Goal: Transaction & Acquisition: Purchase product/service

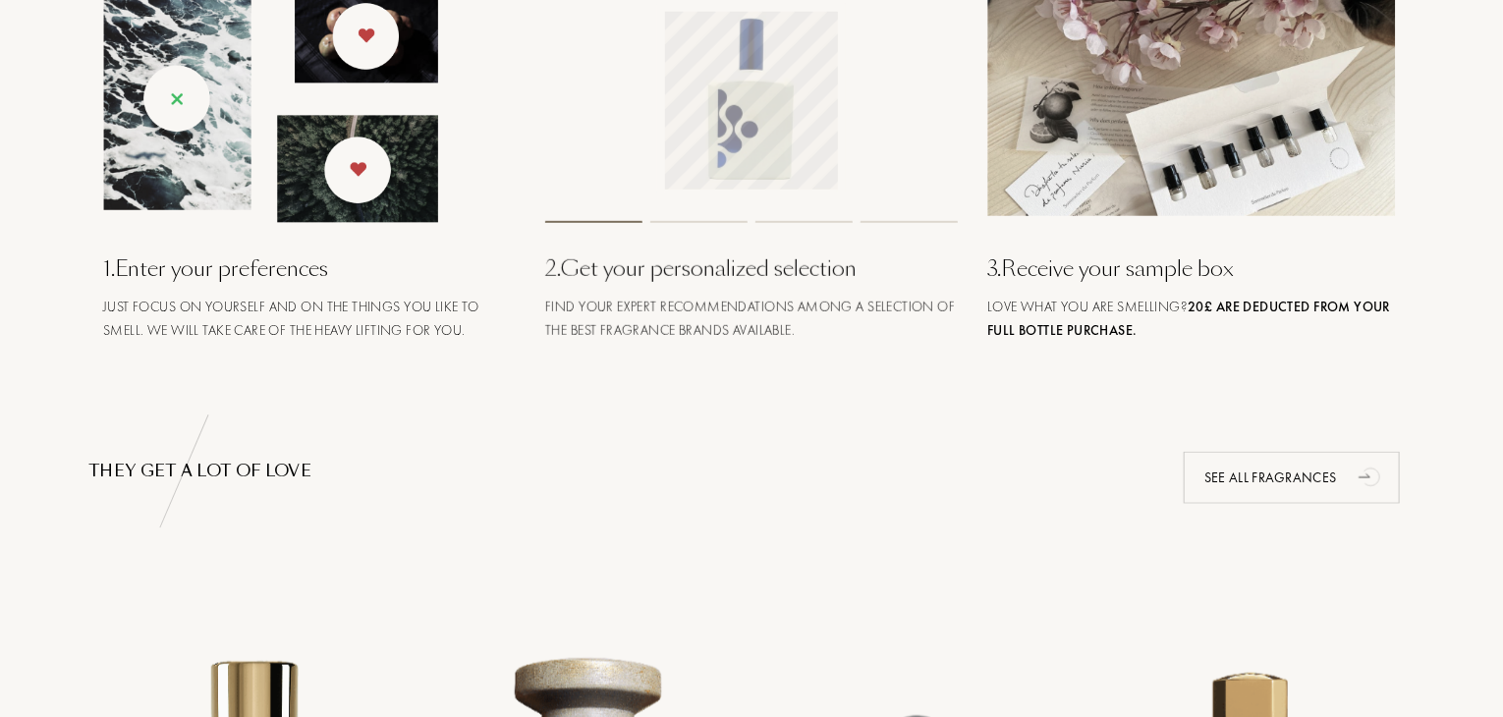
scroll to position [911, 0]
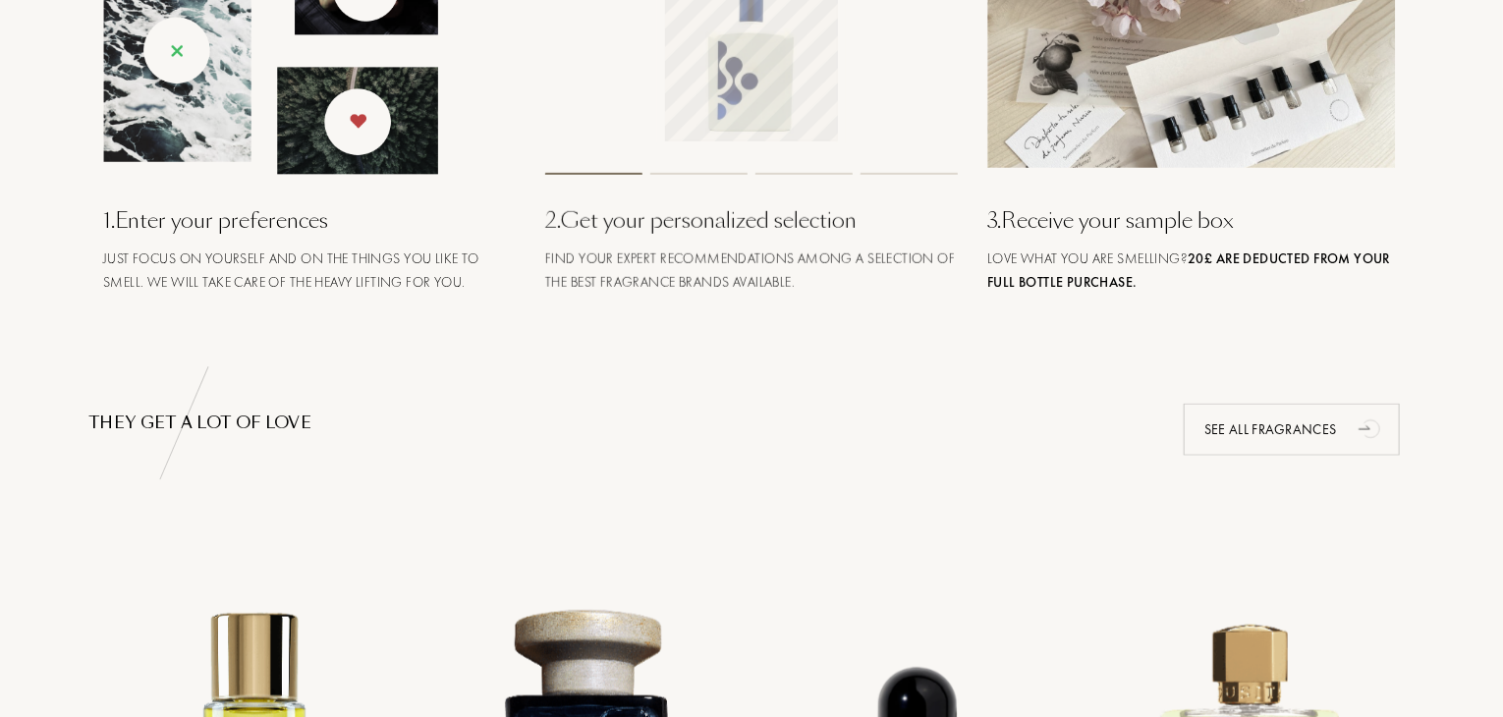
drag, startPoint x: 1508, startPoint y: 192, endPoint x: 1507, endPoint y: 249, distance: 57.0
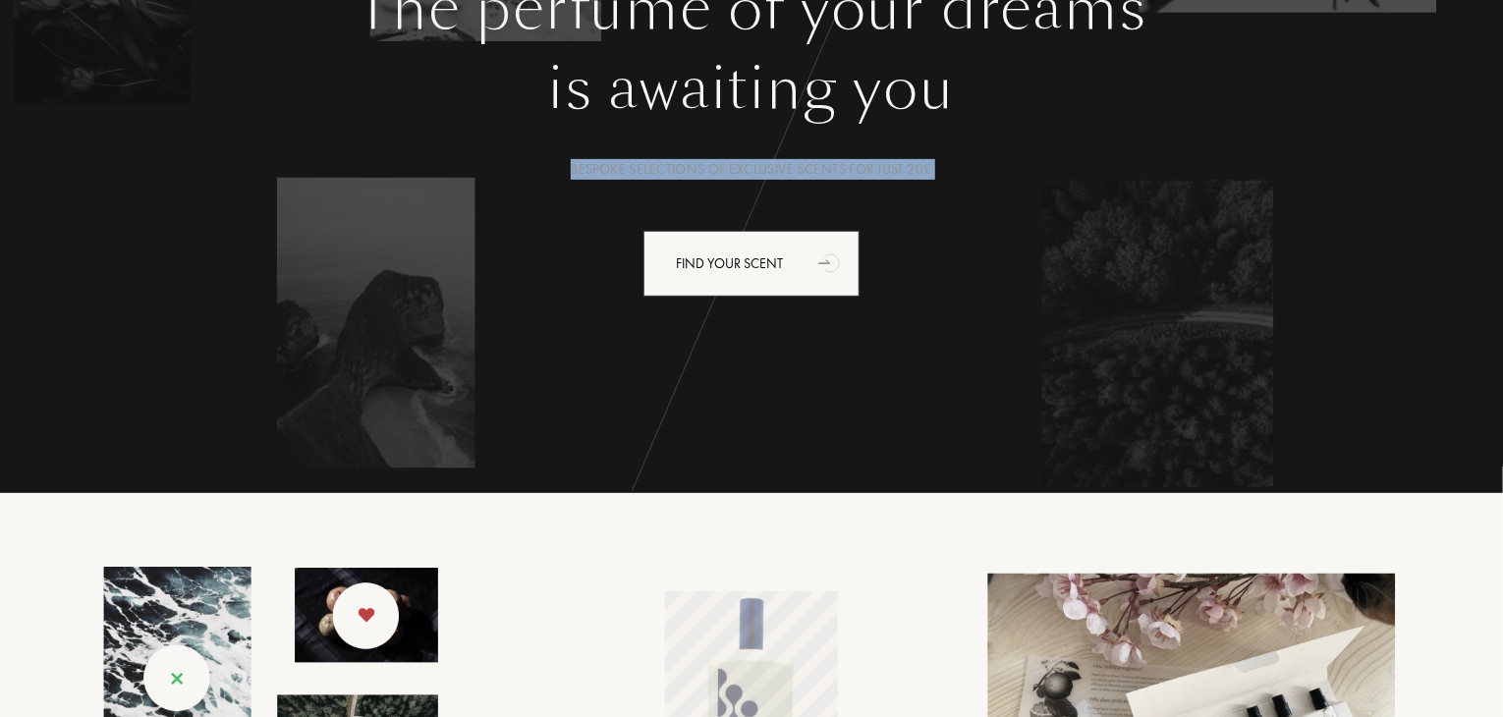
drag, startPoint x: 1501, startPoint y: 85, endPoint x: 1508, endPoint y: 174, distance: 88.7
click at [1501, 185] on div "The perfume of your dreams is awaiting you Bespoke selections of exclusive scen…" at bounding box center [751, 105] width 1503 height 776
click at [1497, 76] on div "The perfume of your dreams is awaiting you Bespoke selections of exclusive scen…" at bounding box center [751, 105] width 1503 height 776
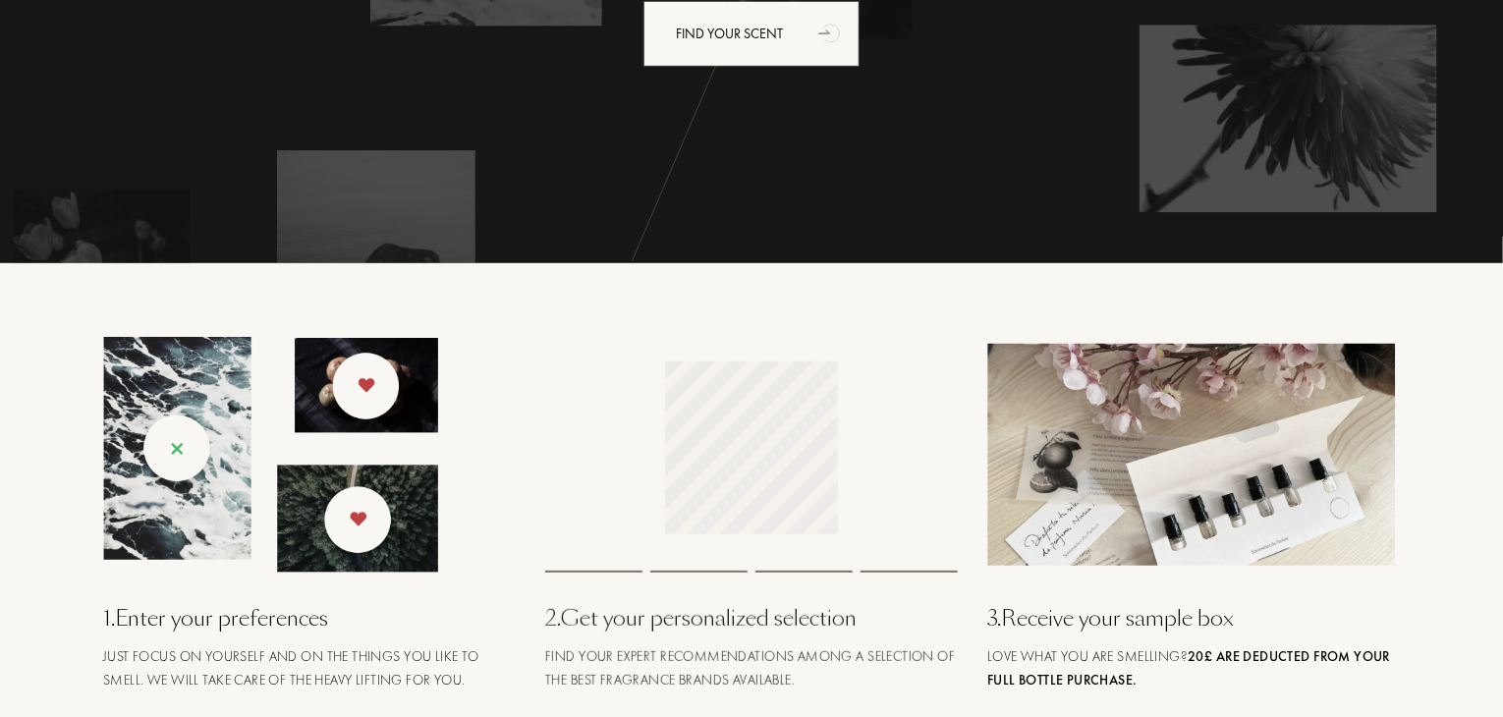
scroll to position [0, 0]
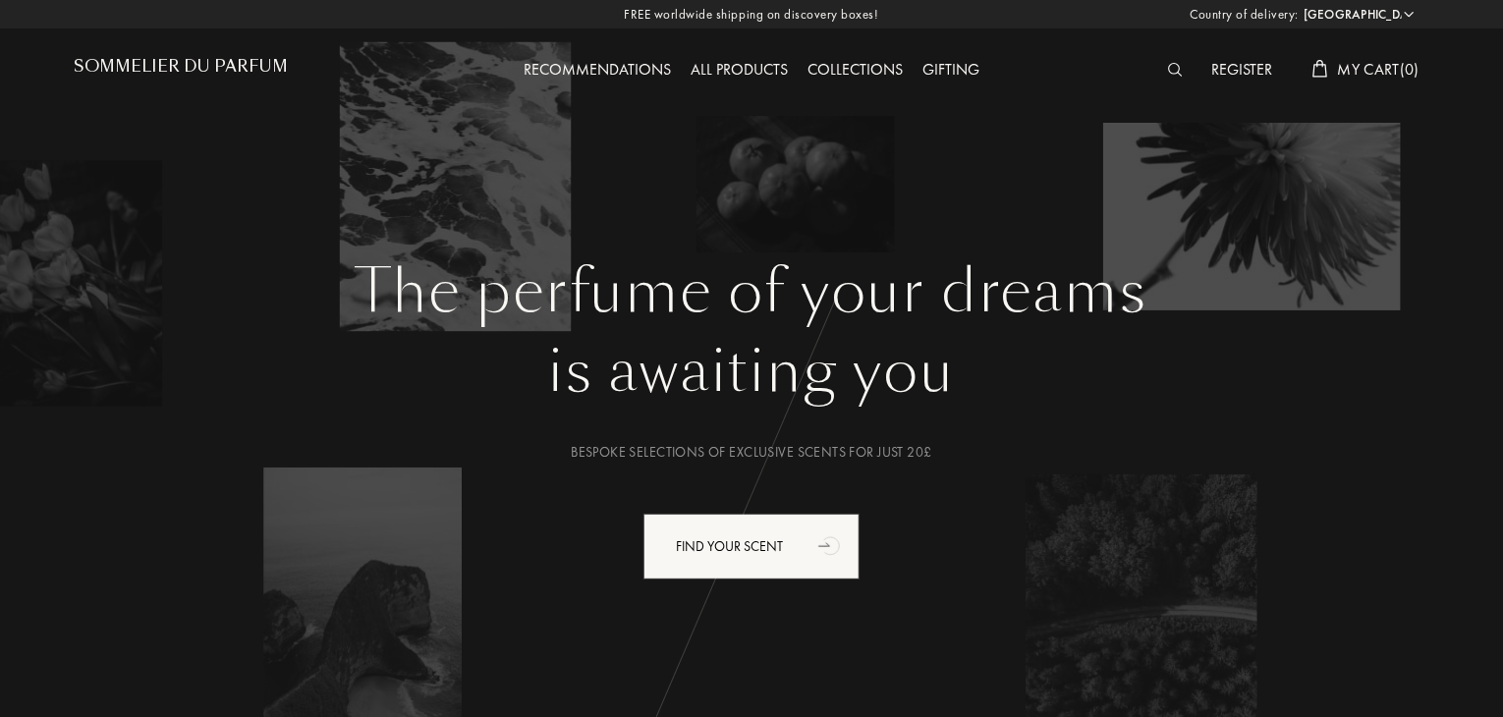
click at [888, 67] on div "Collections" at bounding box center [855, 71] width 115 height 26
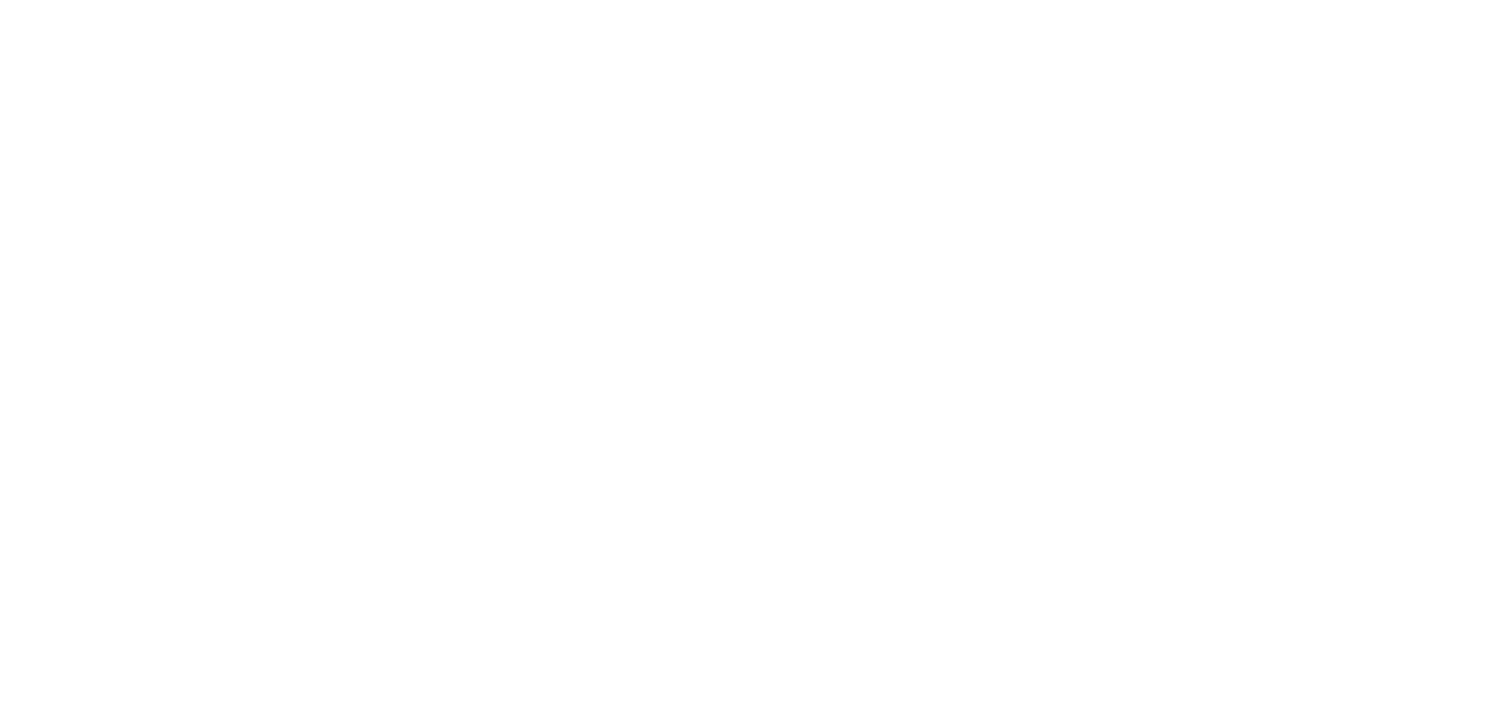
click at [0, 0] on html at bounding box center [0, 0] width 0 height 0
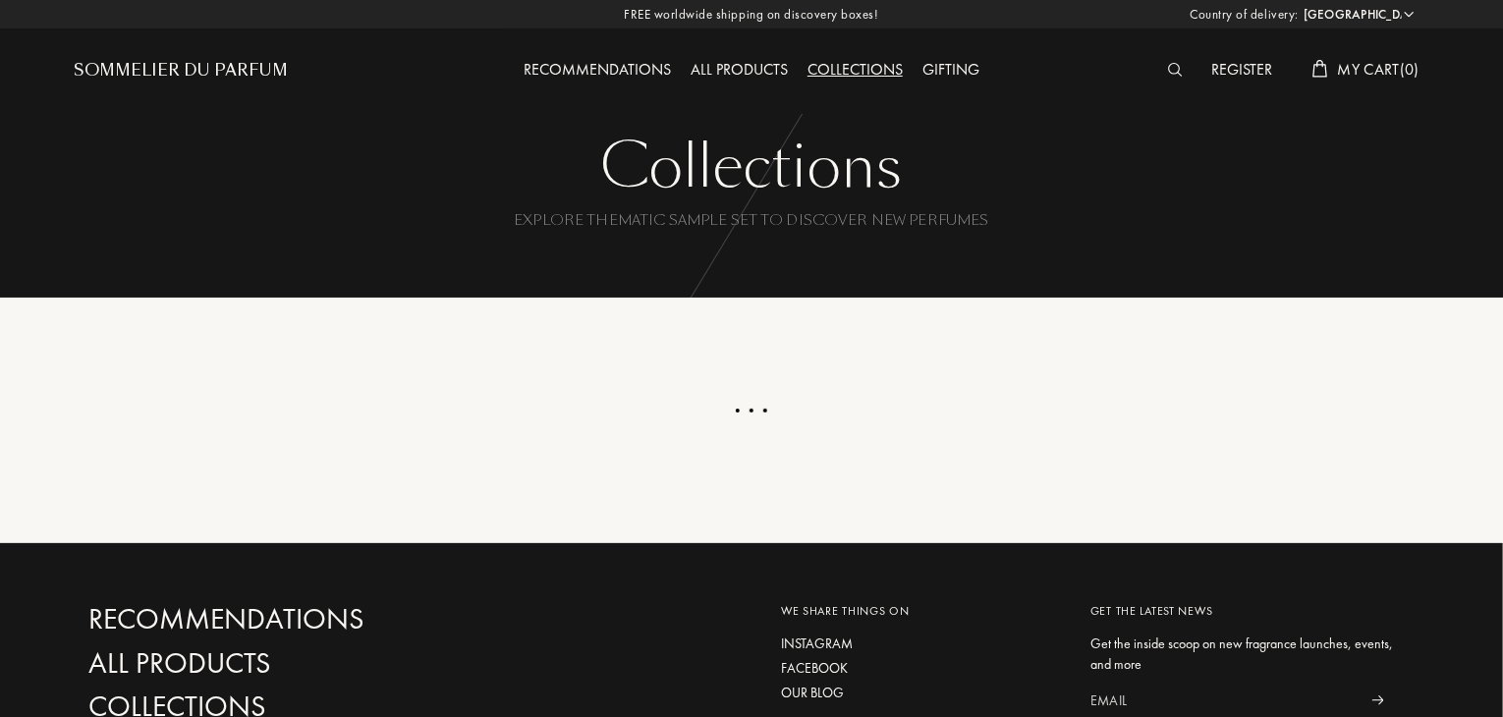
drag, startPoint x: 1497, startPoint y: 94, endPoint x: 1492, endPoint y: 187, distance: 92.5
click at [1481, 216] on div at bounding box center [754, 149] width 1509 height 298
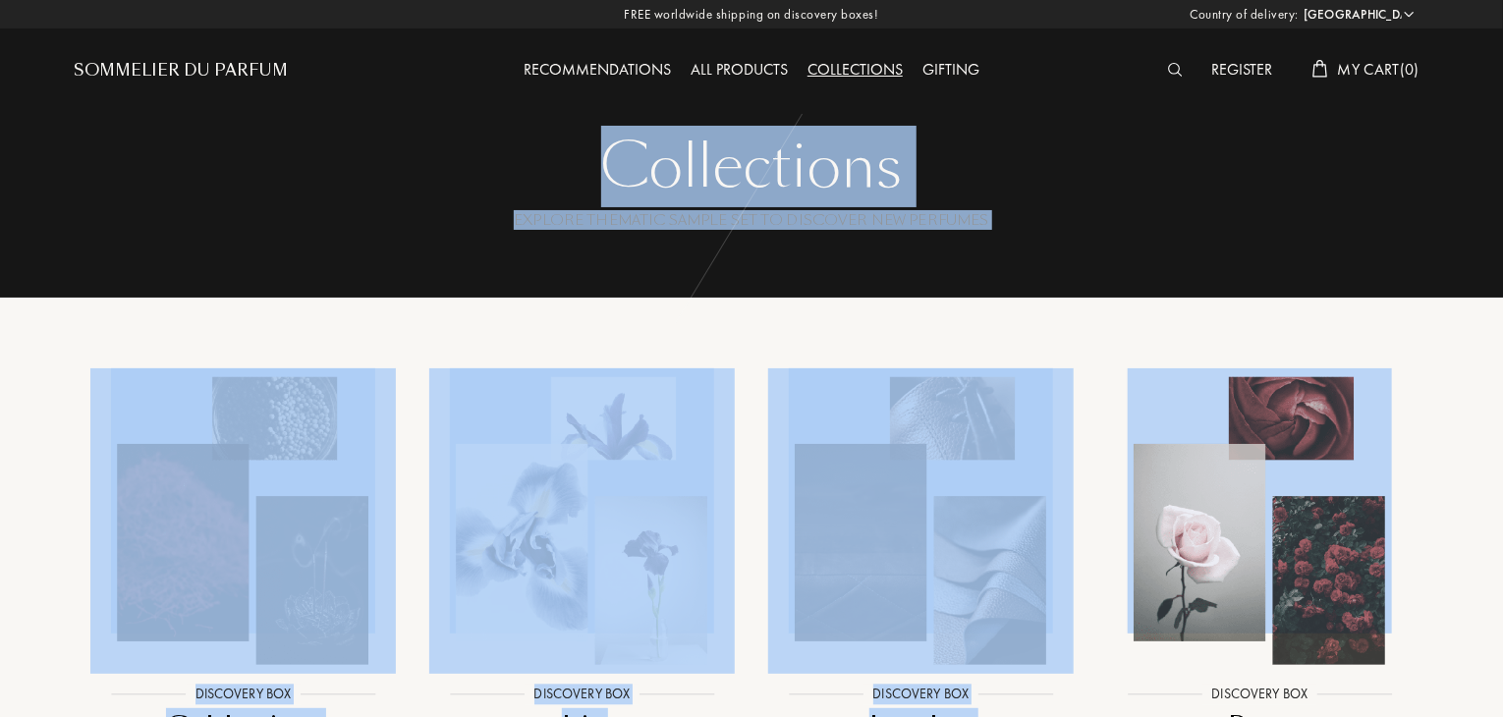
drag, startPoint x: 1494, startPoint y: 174, endPoint x: 1489, endPoint y: 334, distance: 160.2
click at [1489, 334] on div "Collections Explore thematic sample set to discover new perfumes Collections Ex…" at bounding box center [751, 708] width 1503 height 1416
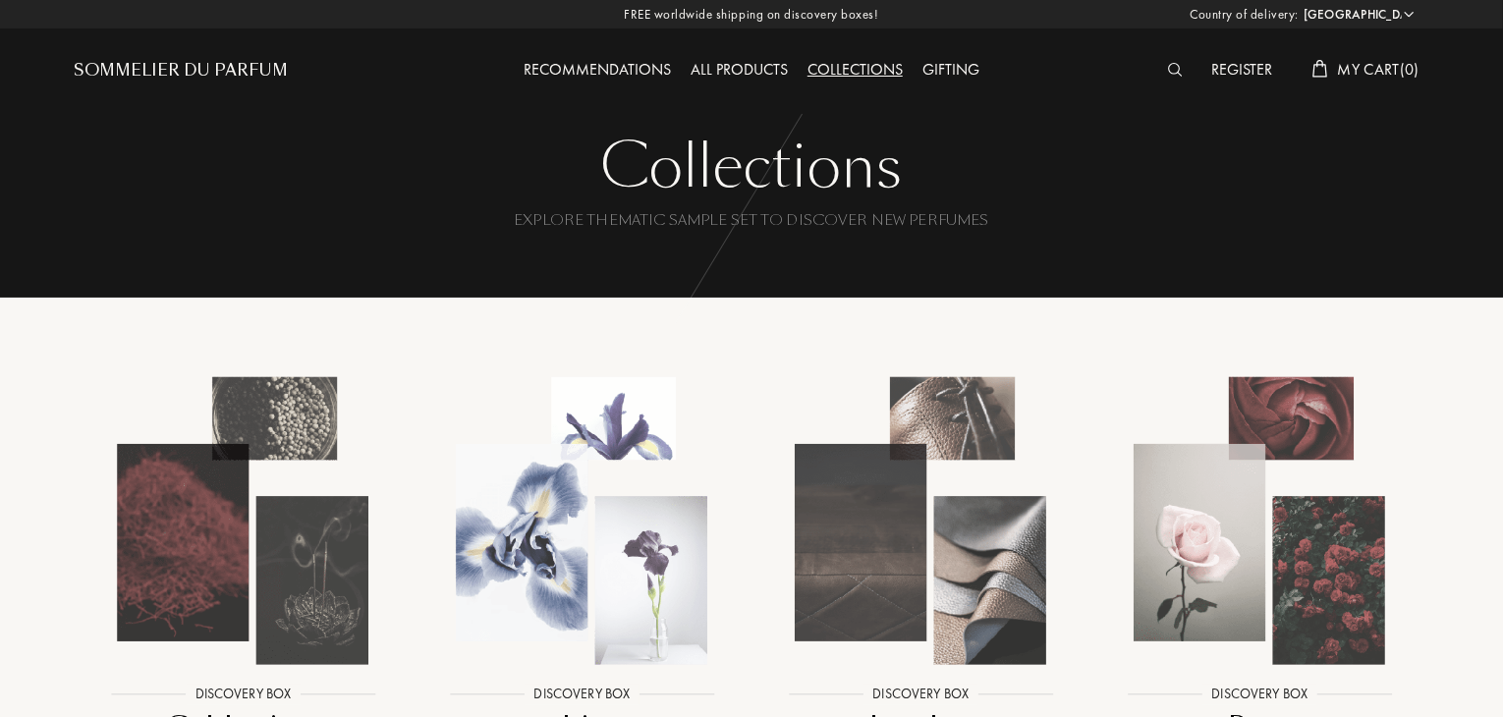
click at [733, 74] on div "All products" at bounding box center [739, 71] width 117 height 26
